Goal: Task Accomplishment & Management: Manage account settings

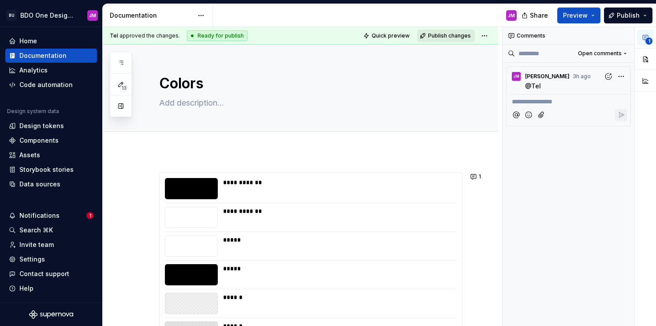
click at [455, 37] on span "Publish changes" at bounding box center [449, 35] width 43 height 7
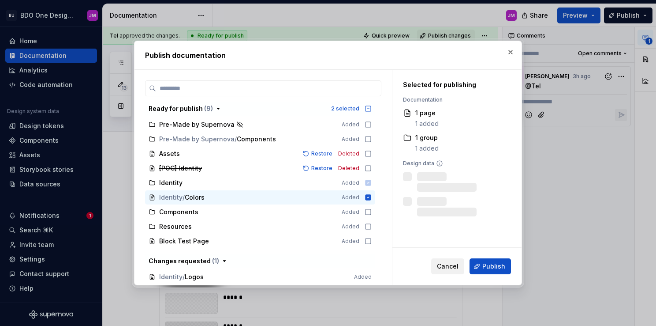
click at [450, 263] on span "Cancel" at bounding box center [448, 266] width 22 height 9
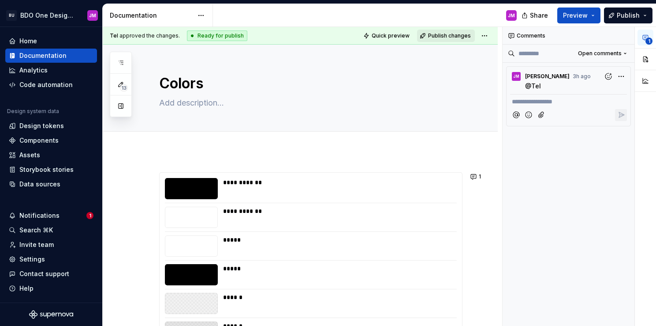
click at [457, 36] on span "Publish changes" at bounding box center [449, 35] width 43 height 7
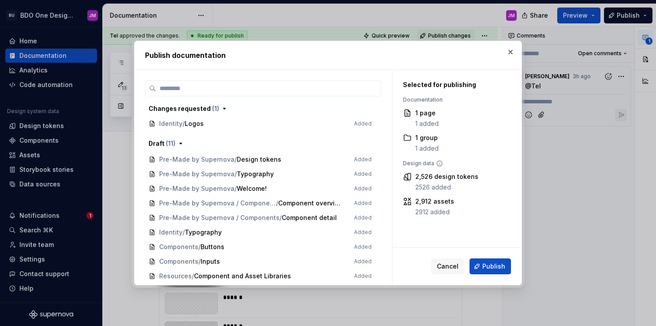
scroll to position [132, 0]
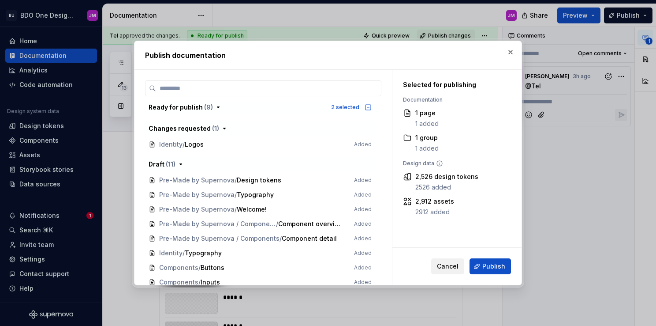
click at [452, 262] on span "Cancel" at bounding box center [448, 266] width 22 height 9
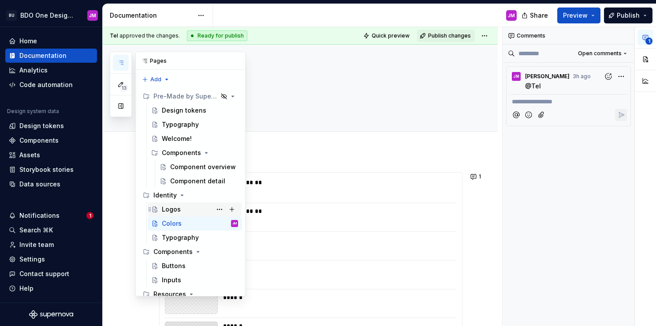
click at [184, 208] on div "Logos" at bounding box center [200, 209] width 76 height 12
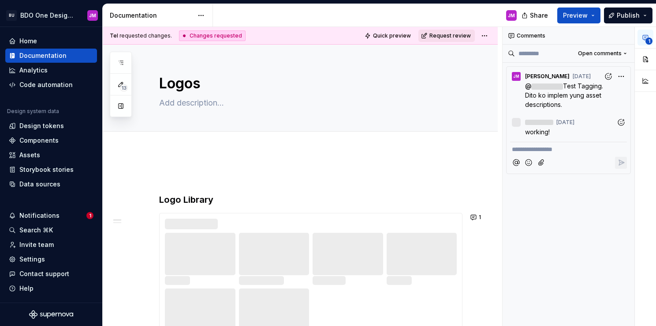
click at [445, 34] on span "Request review" at bounding box center [450, 35] width 41 height 7
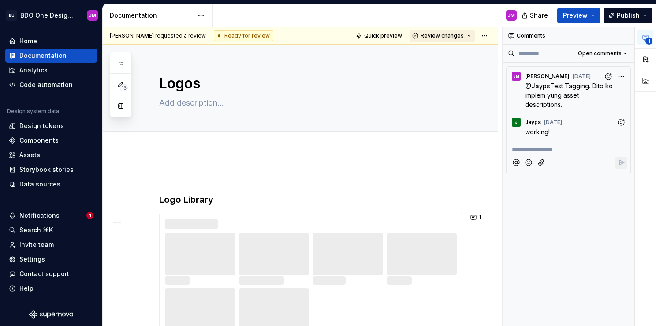
click at [444, 37] on span "Review changes" at bounding box center [442, 35] width 43 height 7
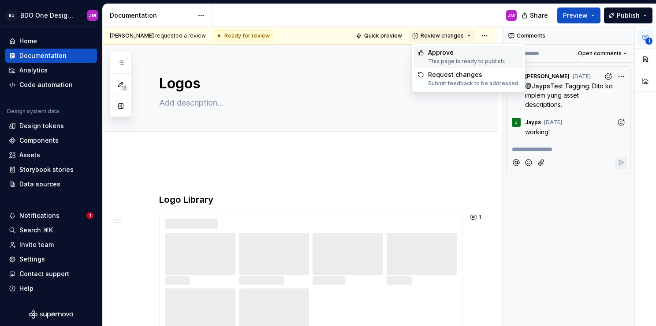
click at [446, 56] on div "Approve" at bounding box center [466, 52] width 77 height 9
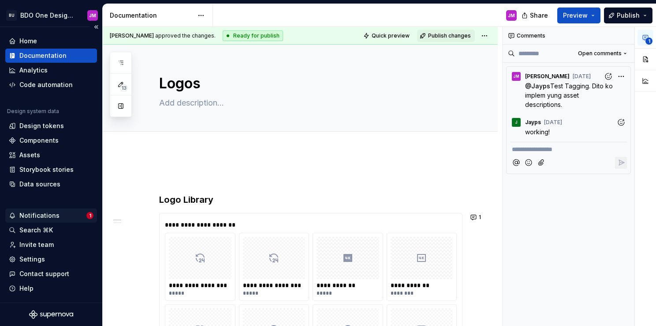
click at [46, 214] on div "Notifications" at bounding box center [39, 215] width 40 height 9
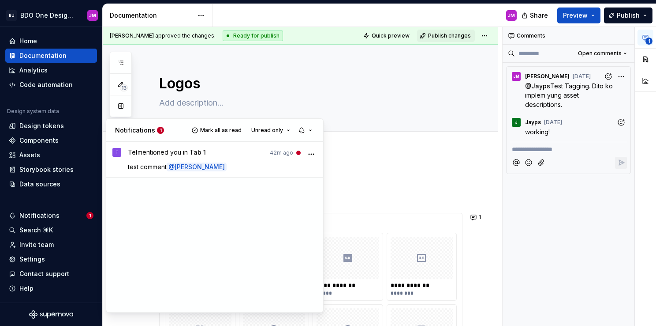
click at [205, 161] on div "Tel mentioned you in Tab 1 42m ago test comment @ [PERSON_NAME]" at bounding box center [223, 159] width 190 height 23
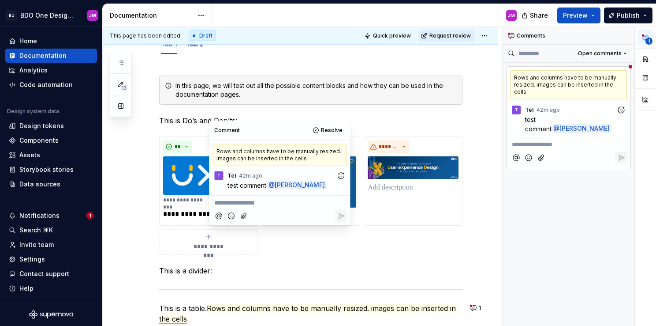
scroll to position [173, 0]
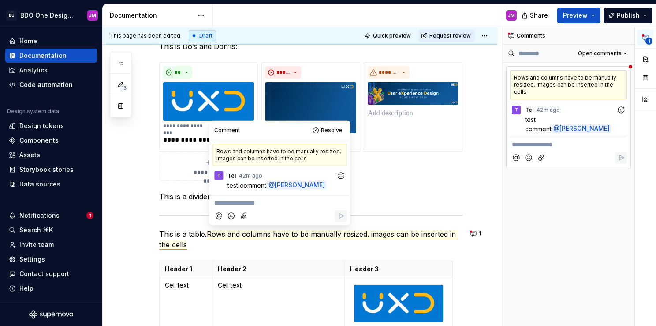
type textarea "*"
click at [553, 140] on p "**********" at bounding box center [568, 144] width 113 height 9
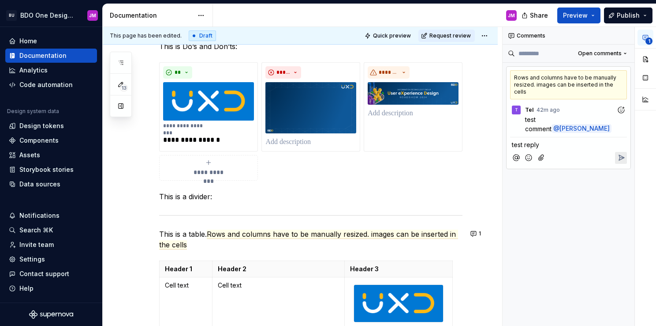
click at [618, 153] on icon "Reply" at bounding box center [621, 157] width 9 height 9
click at [538, 169] on p "**********" at bounding box center [568, 173] width 113 height 9
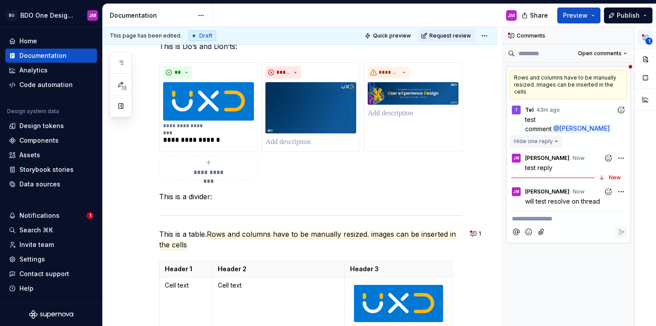
click at [555, 135] on button "Hide one reply" at bounding box center [536, 141] width 52 height 12
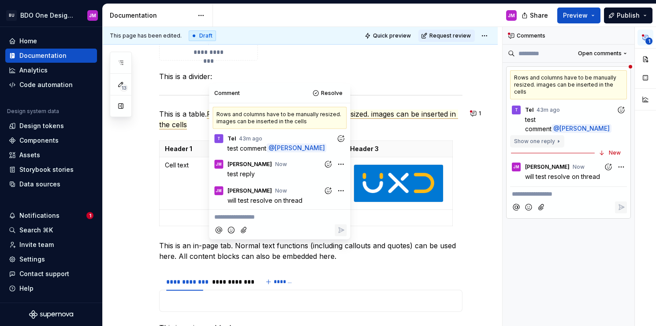
scroll to position [330, 0]
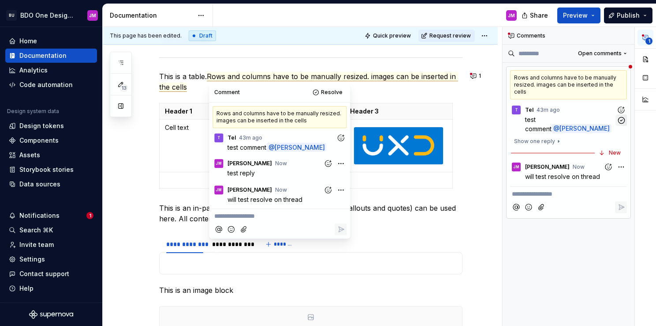
click at [623, 117] on icon "button" at bounding box center [622, 120] width 6 height 6
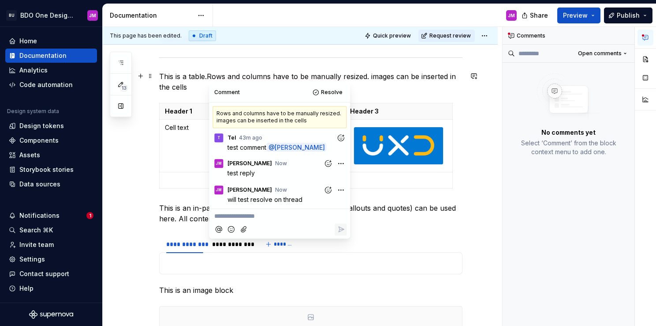
click at [390, 79] on p "This is a table. Rows and columns have to be manually resized. images can be in…" at bounding box center [311, 81] width 304 height 21
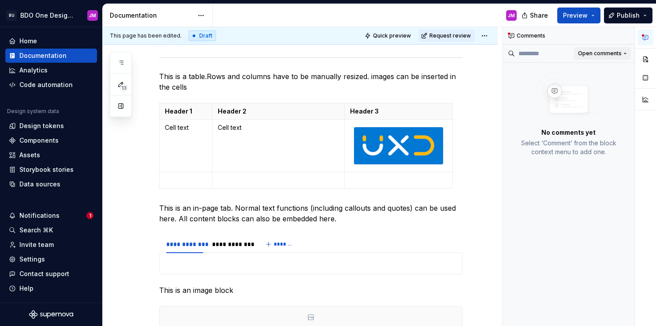
click at [593, 54] on span "Open comments" at bounding box center [600, 53] width 44 height 7
click at [587, 86] on div "Resolved" at bounding box center [596, 84] width 57 height 9
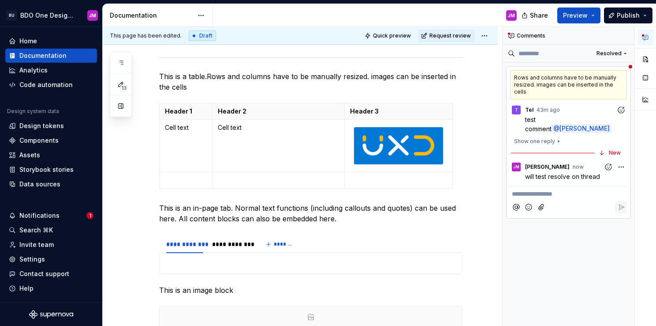
click at [64, 211] on div "Notifications" at bounding box center [48, 215] width 78 height 9
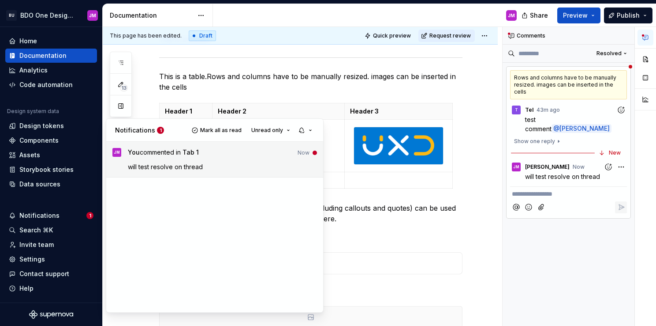
click at [261, 163] on p "will test resolve on thread" at bounding box center [223, 166] width 190 height 9
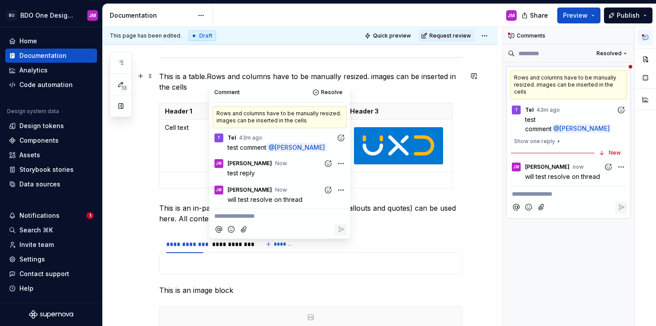
click at [379, 73] on commenthighlight "Rows and columns have to be manually resized. images can be inserted in the cel…" at bounding box center [308, 81] width 299 height 19
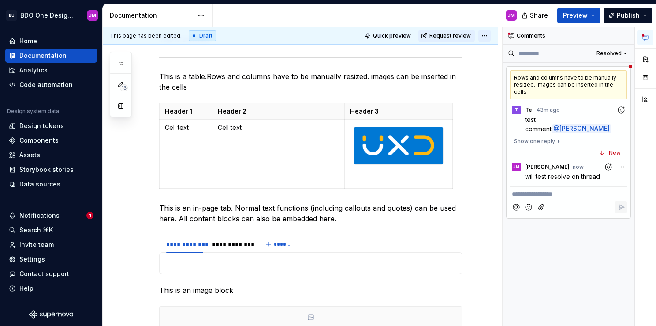
click at [483, 36] on html "BU BDO One Design System JM Home Documentation Analytics Code automation Design…" at bounding box center [328, 163] width 656 height 326
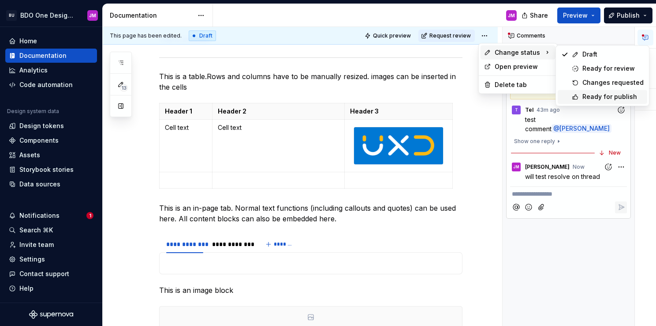
click at [600, 94] on div "Ready for publish" at bounding box center [613, 96] width 61 height 9
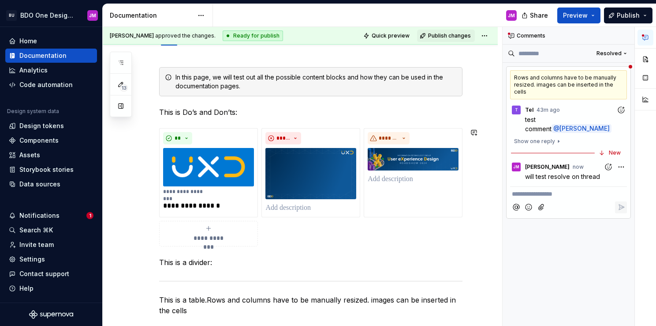
scroll to position [13, 0]
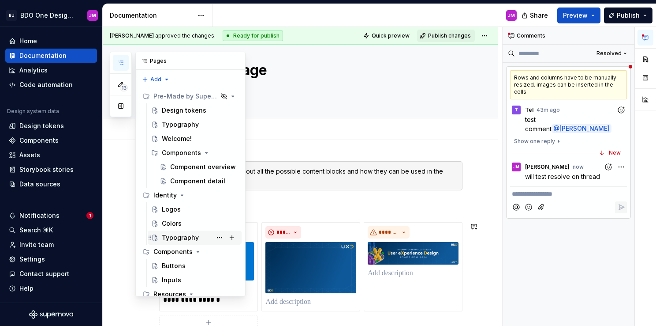
click at [193, 239] on div "Typography" at bounding box center [180, 237] width 37 height 9
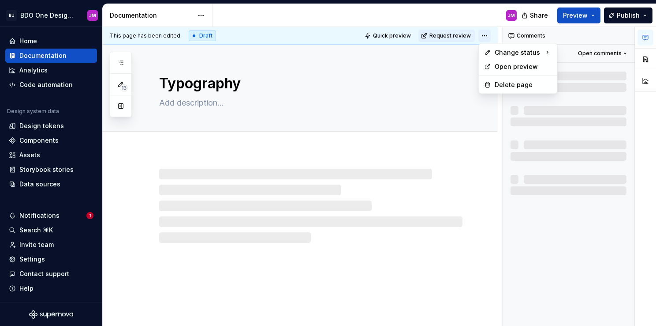
click at [485, 34] on html "BU BDO One Design System JM Home Documentation Analytics Code automation Design…" at bounding box center [328, 163] width 656 height 326
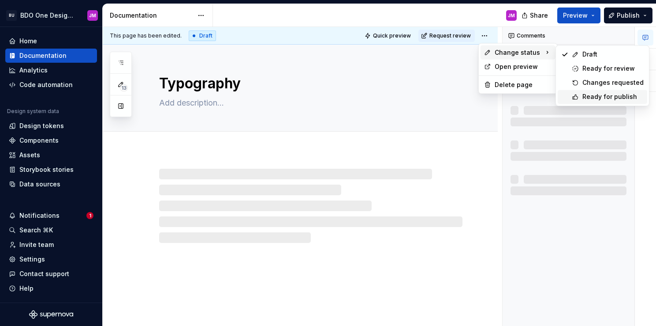
click at [595, 96] on div "Ready for publish" at bounding box center [613, 96] width 61 height 9
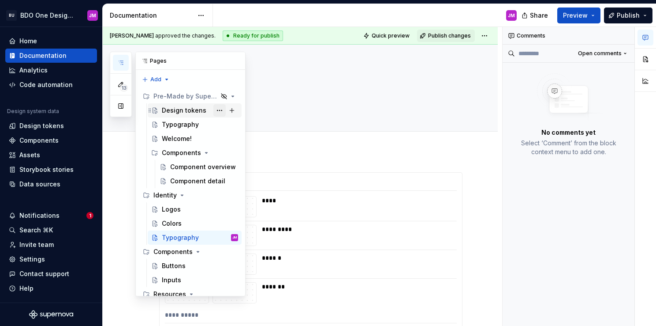
click at [215, 108] on button "Page tree" at bounding box center [220, 110] width 12 height 12
click at [215, 108] on div "13 Pages Add Accessibility guide for tree Page tree. Navigate the tree with the…" at bounding box center [178, 174] width 136 height 244
click at [189, 110] on div "Design tokens" at bounding box center [184, 110] width 45 height 9
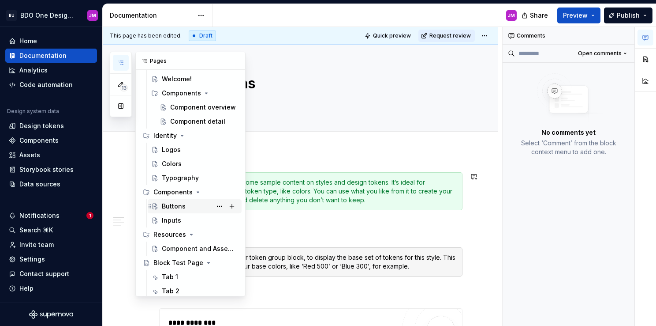
scroll to position [64, 0]
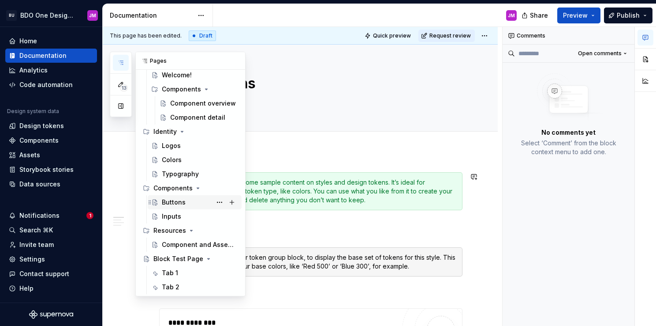
click at [177, 202] on div "Buttons" at bounding box center [174, 202] width 24 height 9
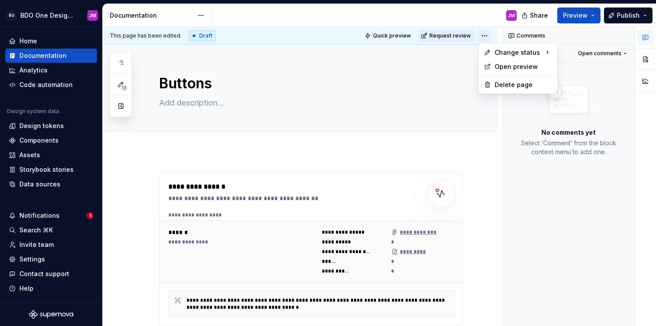
click at [484, 35] on html "BU BDO One Design System JM Home Documentation Analytics Code automation Design…" at bounding box center [328, 163] width 656 height 326
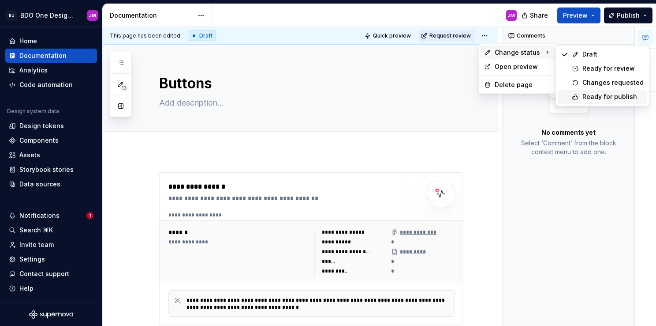
click at [583, 97] on div "Ready for publish" at bounding box center [613, 96] width 61 height 9
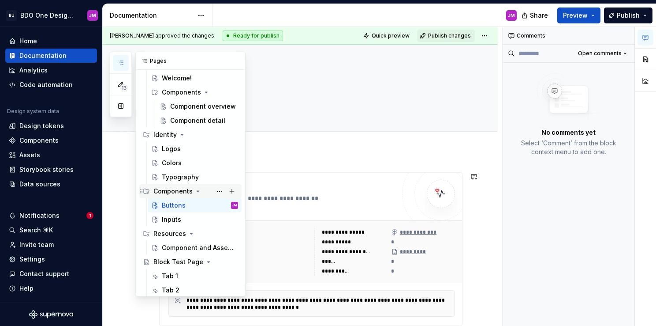
scroll to position [64, 0]
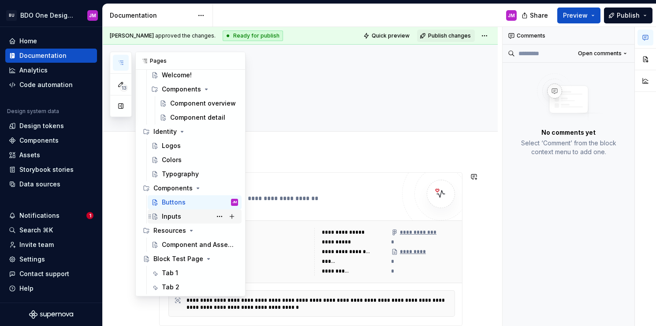
click at [190, 213] on div "Inputs" at bounding box center [200, 216] width 76 height 12
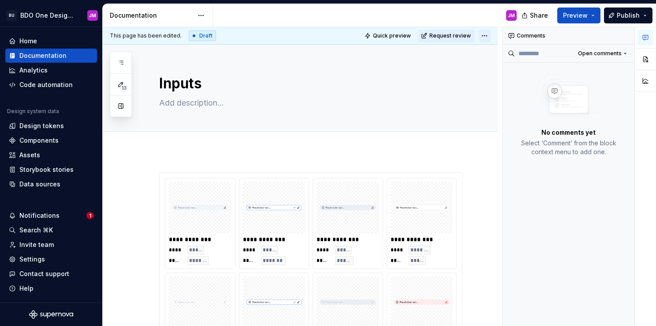
click at [485, 32] on html "BU BDO One Design System JM Home Documentation Analytics Code automation Design…" at bounding box center [328, 163] width 656 height 326
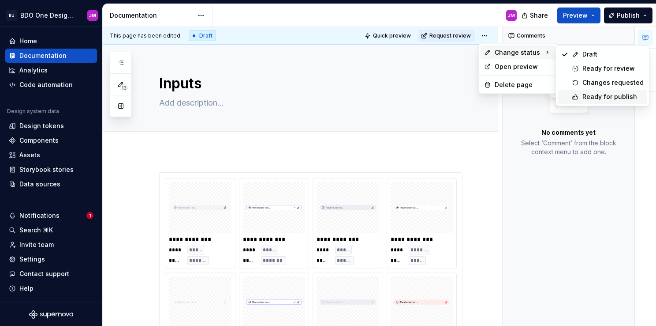
click at [595, 96] on div "Ready for publish" at bounding box center [613, 96] width 61 height 9
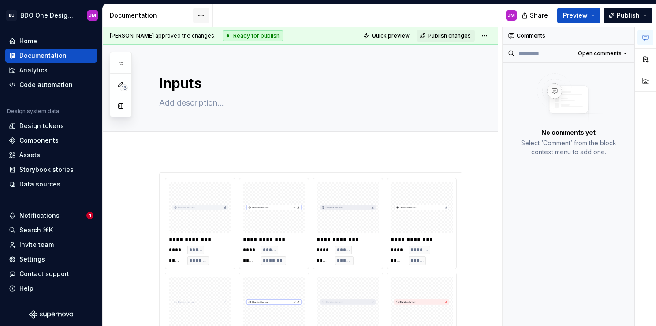
click at [204, 17] on html "BU BDO One Design System JM Home Documentation Analytics Code automation Design…" at bounding box center [328, 163] width 656 height 326
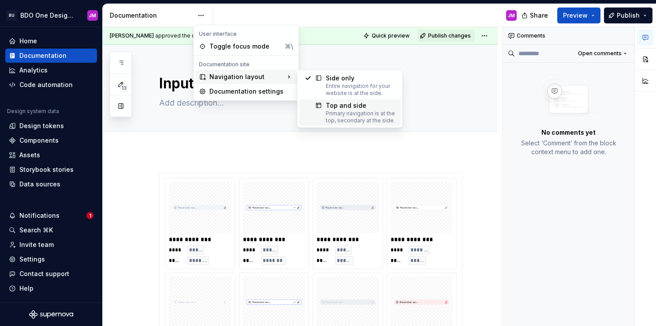
click at [341, 111] on div "Primary navigation is at the top, secondary at the side." at bounding box center [361, 117] width 70 height 14
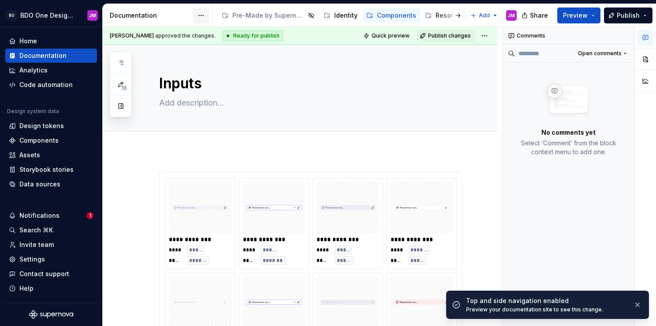
click at [197, 15] on html "BU BDO One Design System JM Home Documentation Analytics Code automation Design…" at bounding box center [328, 163] width 656 height 326
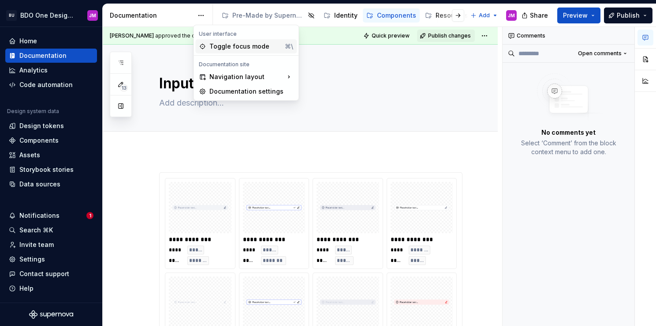
click at [244, 47] on div "Toggle focus mode" at bounding box center [246, 46] width 72 height 9
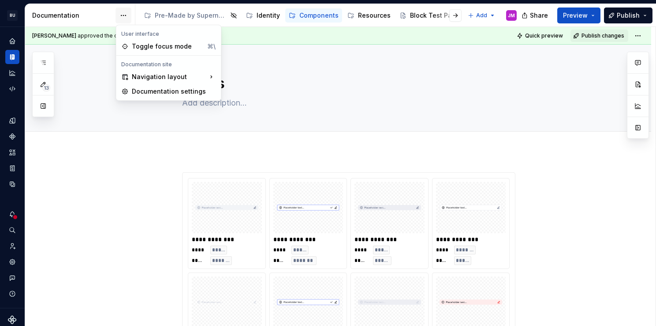
click at [124, 14] on html "BU BDO One Design System JM Design system data Documentation Accessibility guid…" at bounding box center [328, 163] width 656 height 326
click at [172, 43] on div "Toggle focus mode" at bounding box center [168, 46] width 72 height 9
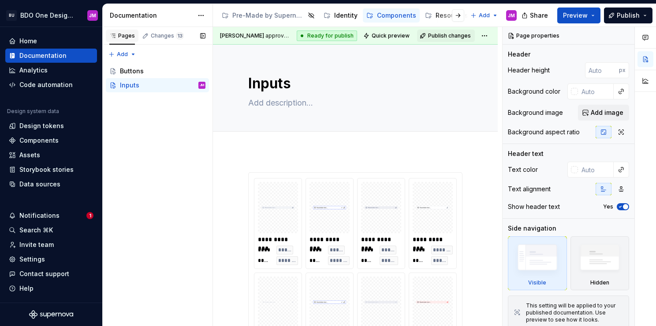
click at [125, 35] on div "Pages" at bounding box center [122, 35] width 26 height 7
click at [169, 37] on div "Changes 13" at bounding box center [167, 35] width 33 height 7
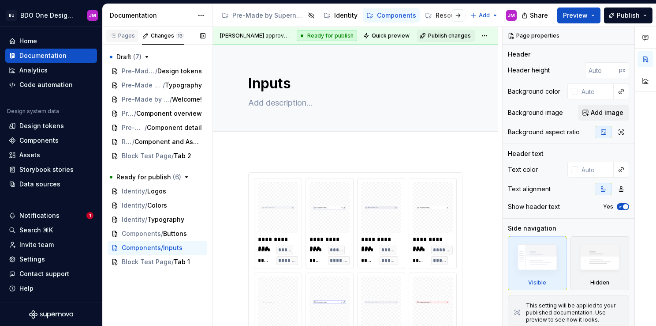
click at [126, 33] on div "Pages" at bounding box center [122, 35] width 26 height 7
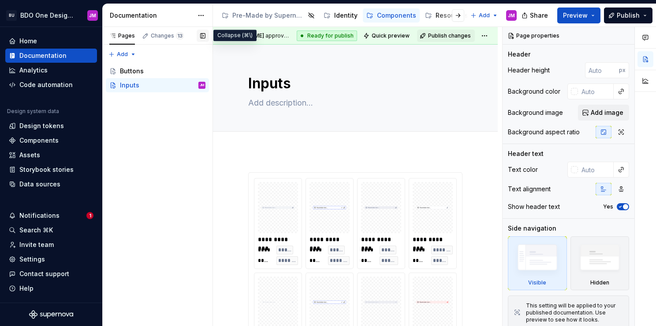
click at [205, 37] on button "button" at bounding box center [203, 36] width 12 height 12
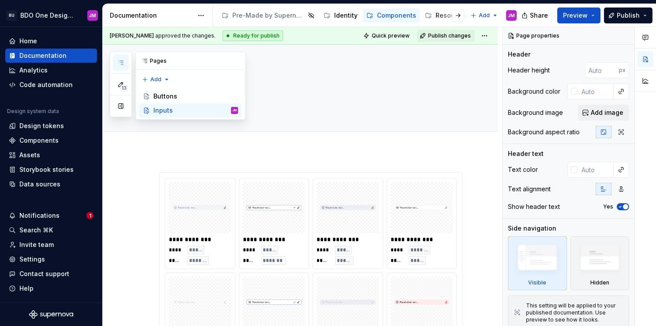
click at [143, 58] on icon at bounding box center [144, 60] width 7 height 7
click at [171, 97] on div "Buttons" at bounding box center [166, 96] width 24 height 9
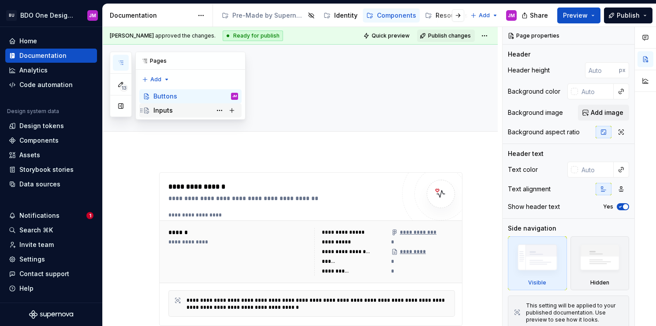
click at [168, 109] on div "Inputs" at bounding box center [163, 110] width 19 height 9
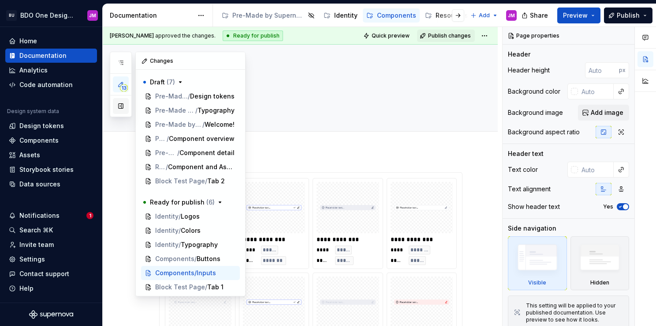
click at [120, 106] on button "button" at bounding box center [121, 106] width 16 height 16
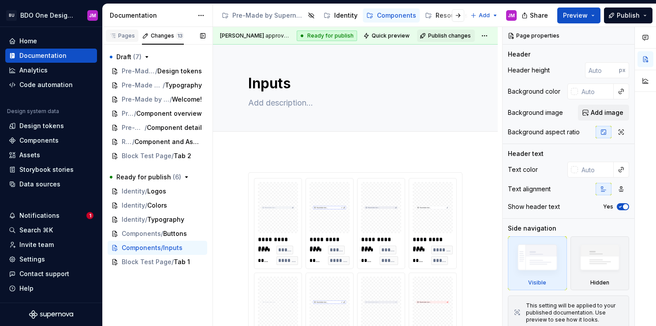
click at [128, 33] on div "Pages" at bounding box center [122, 35] width 26 height 7
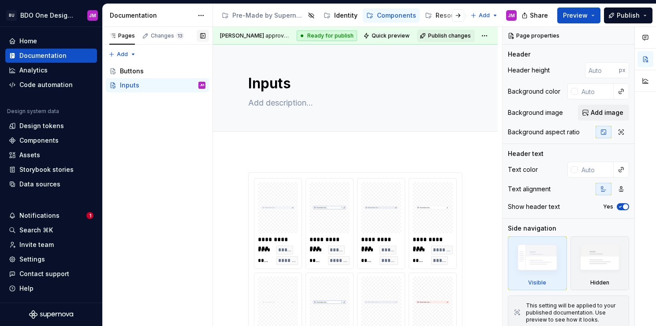
click at [202, 37] on button "button" at bounding box center [203, 36] width 12 height 12
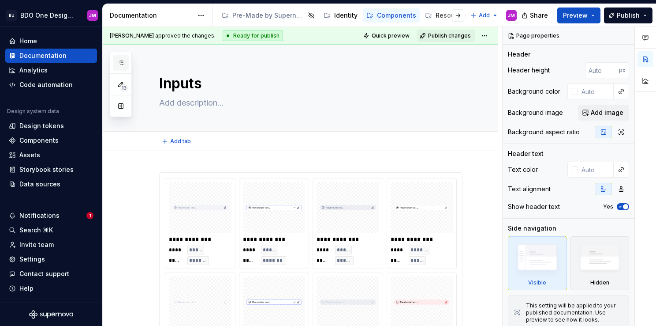
type textarea "*"
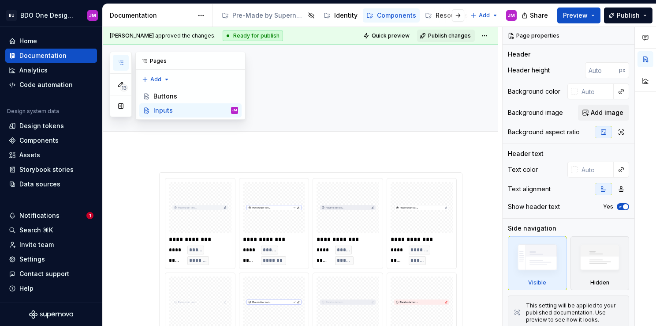
click at [143, 59] on icon at bounding box center [144, 60] width 7 height 7
click at [166, 79] on div "13 Pages Add Accessibility guide for tree Page tree. Navigate the tree with the…" at bounding box center [178, 86] width 136 height 68
click at [183, 74] on div "13 Pages Add Accessibility guide for tree Page tree. Navigate the tree with the…" at bounding box center [178, 86] width 136 height 68
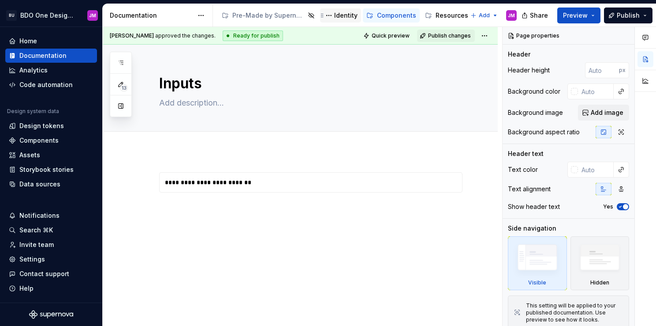
click at [347, 16] on div "Identity" at bounding box center [345, 15] width 23 height 9
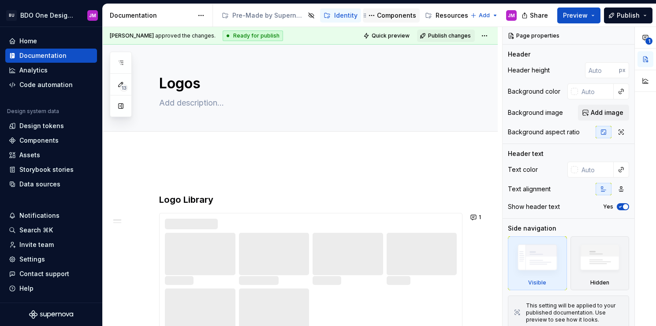
click at [383, 14] on div "Components" at bounding box center [396, 15] width 39 height 9
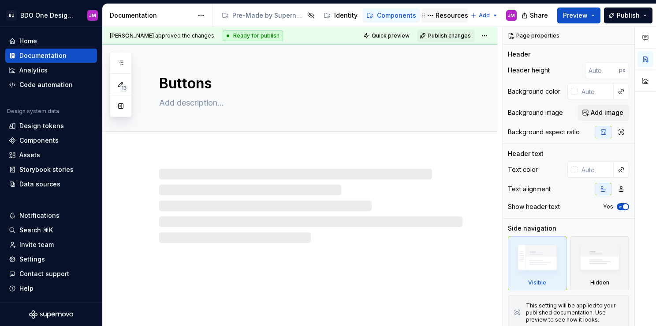
click at [440, 15] on div "Resources" at bounding box center [452, 15] width 33 height 9
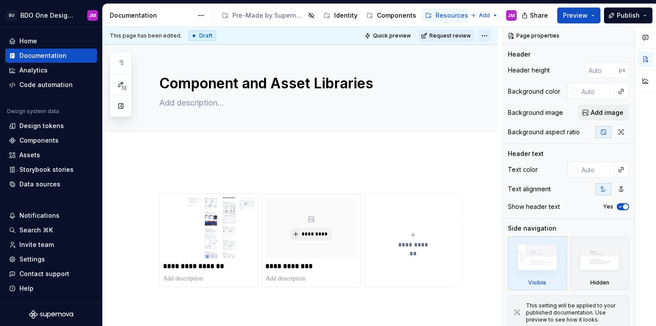
click at [486, 38] on html "BU BDO One Design System JM Home Documentation Analytics Code automation Design…" at bounding box center [328, 163] width 656 height 326
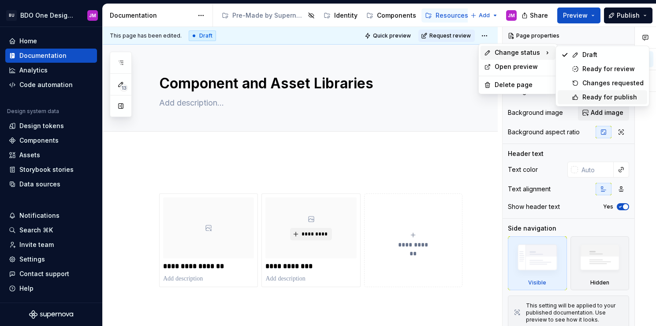
click at [603, 100] on div "Ready for publish" at bounding box center [613, 97] width 61 height 9
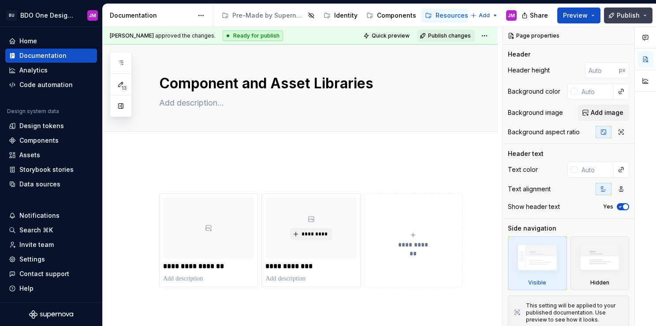
click at [619, 11] on span "Publish" at bounding box center [628, 15] width 23 height 9
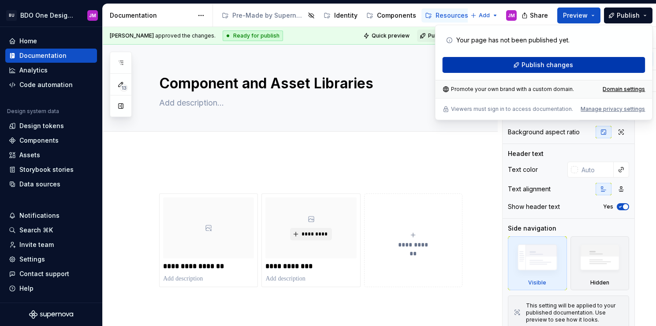
click at [564, 62] on span "Publish changes" at bounding box center [548, 64] width 52 height 9
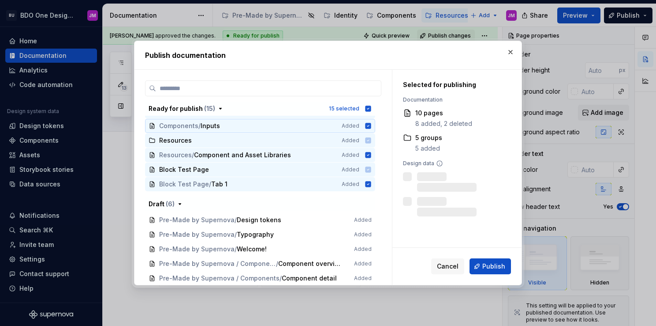
scroll to position [159, 0]
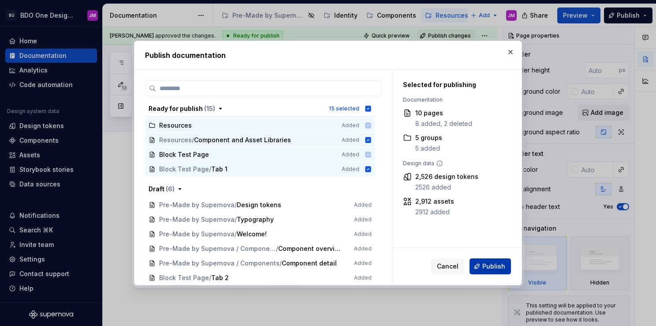
click at [492, 265] on span "Publish" at bounding box center [494, 266] width 23 height 9
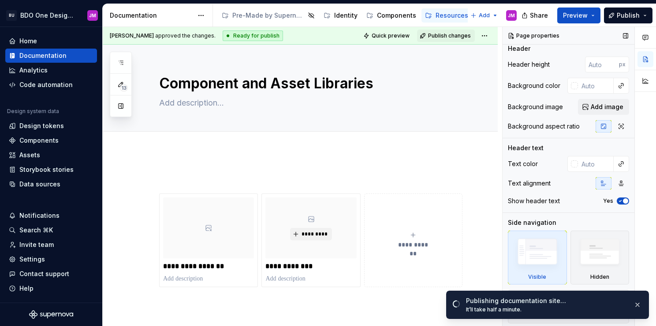
scroll to position [0, 0]
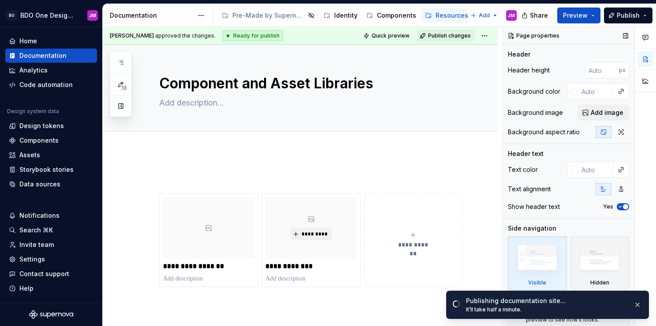
click at [617, 207] on icon "button" at bounding box center [620, 206] width 7 height 5
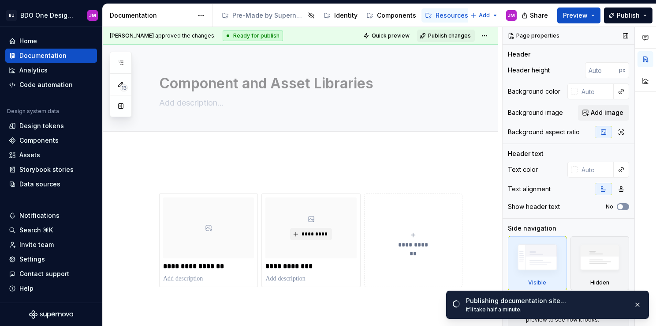
click at [618, 206] on span "button" at bounding box center [620, 206] width 5 height 5
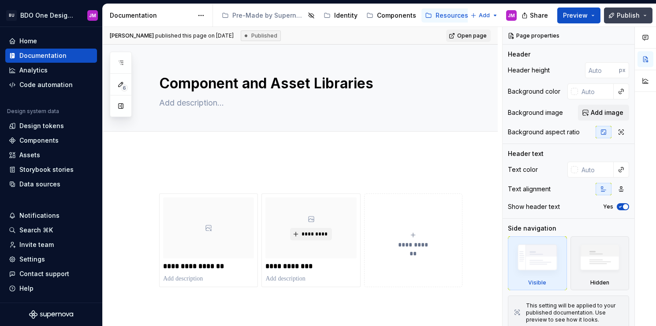
click at [641, 18] on button "Publish" at bounding box center [628, 15] width 49 height 16
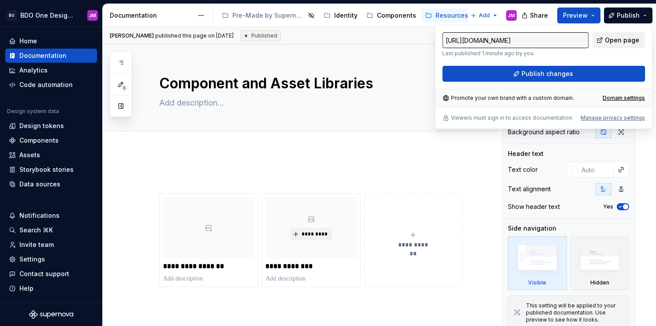
click at [618, 36] on span "Open page" at bounding box center [622, 40] width 34 height 9
type textarea "*"
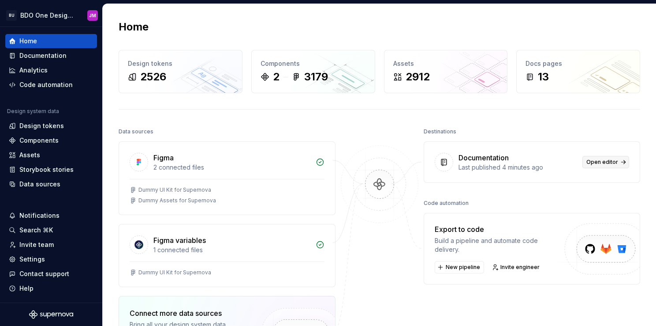
click at [594, 157] on link "Open editor" at bounding box center [606, 162] width 47 height 12
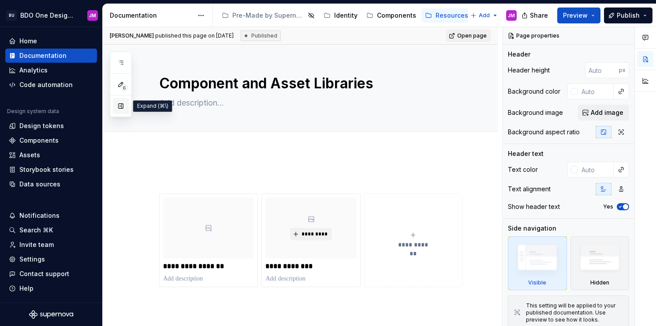
click at [118, 106] on button "button" at bounding box center [121, 106] width 16 height 16
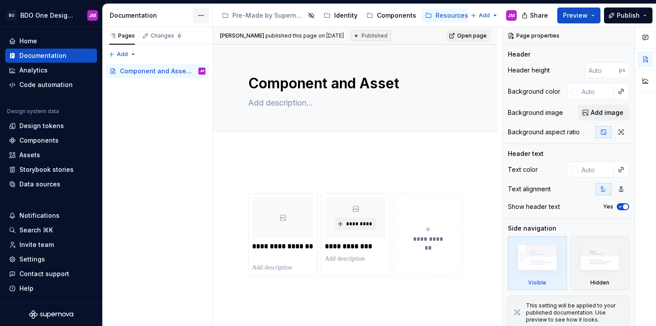
click at [203, 15] on html "BU BDO One Design System JM Home Documentation Analytics Code automation Design…" at bounding box center [328, 163] width 656 height 326
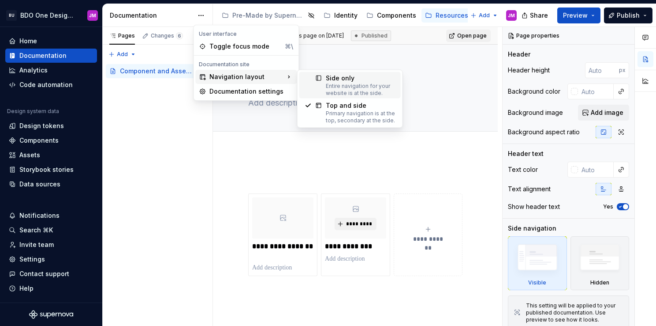
click at [348, 87] on div "Entire navigation for your website is at the side." at bounding box center [361, 89] width 70 height 14
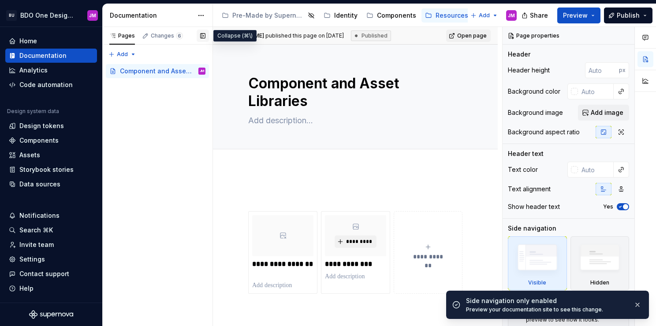
click at [203, 36] on button "button" at bounding box center [203, 36] width 12 height 12
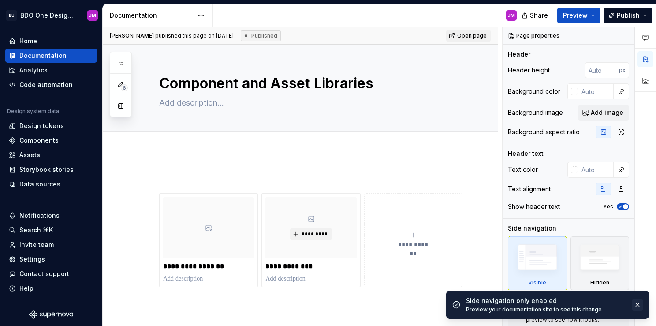
click at [639, 303] on button "button" at bounding box center [637, 304] width 11 height 12
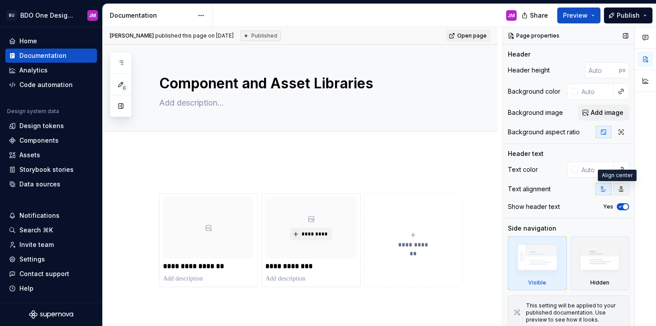
click at [618, 187] on icon "button" at bounding box center [621, 188] width 7 height 7
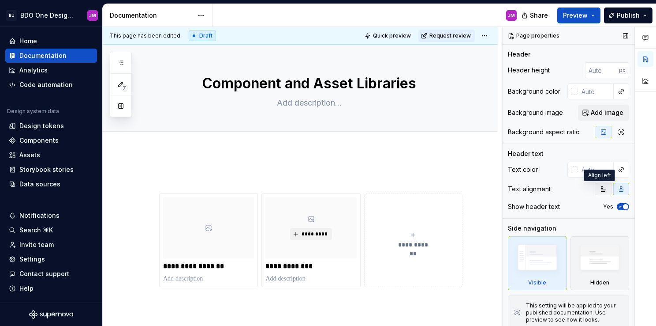
click at [596, 188] on button "button" at bounding box center [604, 189] width 16 height 12
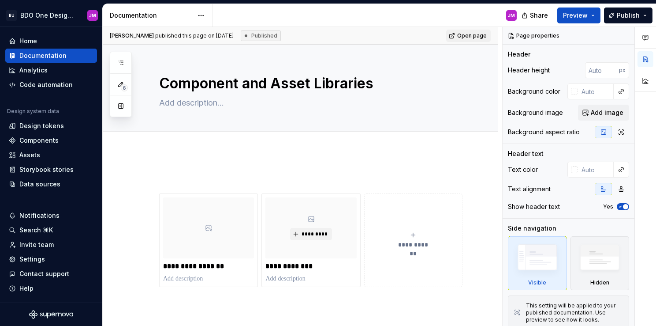
click at [416, 161] on div "**********" at bounding box center [303, 176] width 400 height 299
click at [635, 15] on span "Publish" at bounding box center [628, 15] width 23 height 9
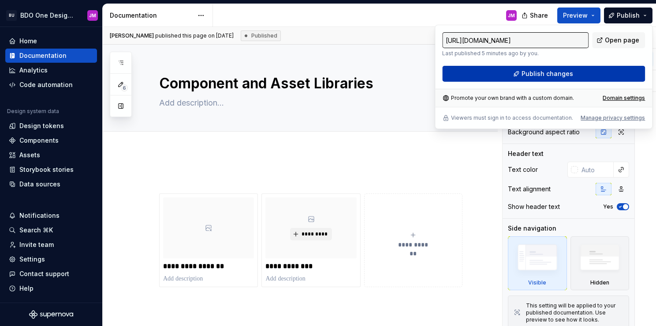
click at [527, 74] on span "Publish changes" at bounding box center [548, 73] width 52 height 9
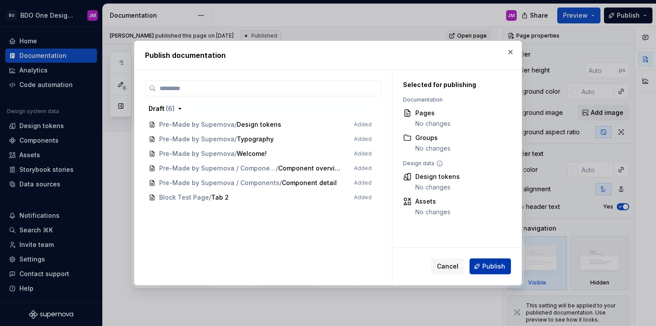
click at [477, 271] on button "Publish" at bounding box center [490, 266] width 41 height 16
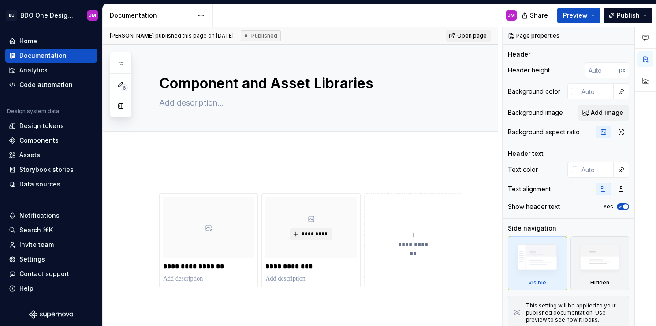
type textarea "*"
